Goal: Find specific page/section: Find specific page/section

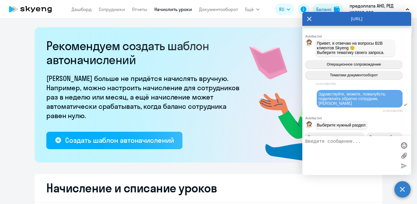
select select "10"
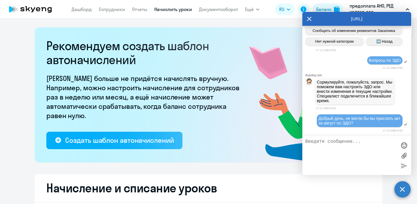
scroll to position [5774, 0]
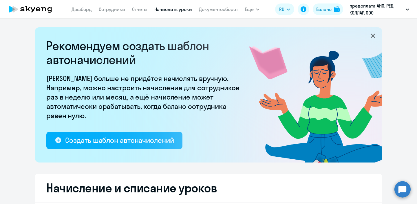
select select "10"
click at [404, 182] on circle at bounding box center [403, 189] width 16 height 16
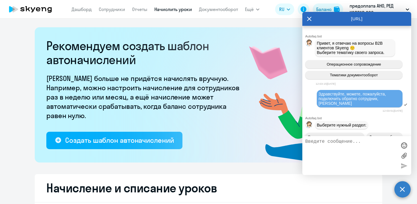
scroll to position [5774, 0]
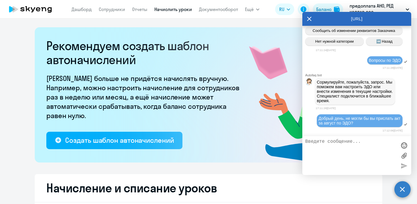
click at [307, 19] on div "[URL]" at bounding box center [357, 19] width 109 height 14
click at [314, 21] on div "[URL]" at bounding box center [357, 19] width 109 height 14
click at [313, 17] on div "[URL]" at bounding box center [357, 19] width 109 height 14
click at [309, 19] on icon at bounding box center [310, 19] width 4 height 4
